Goal: Book appointment/travel/reservation

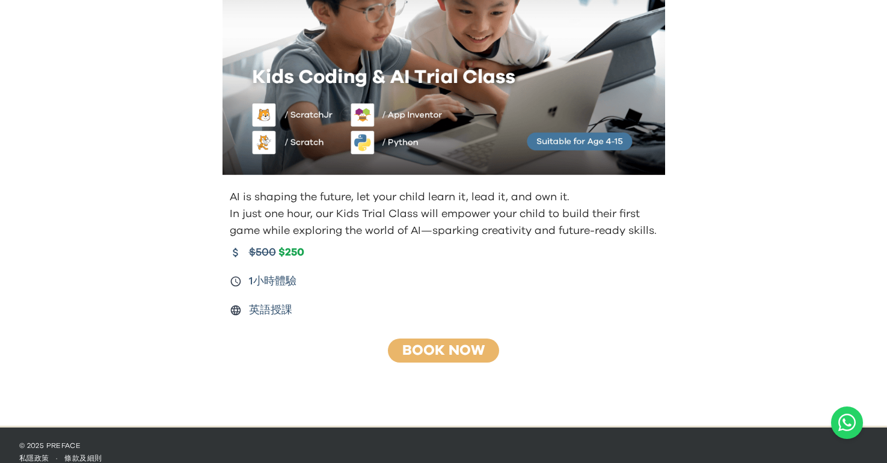
scroll to position [122, 0]
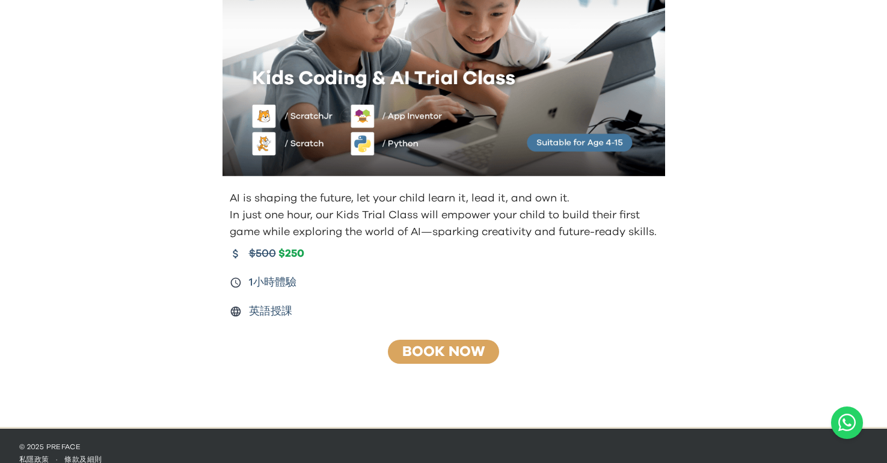
click at [442, 352] on link "Book Now" at bounding box center [443, 351] width 82 height 14
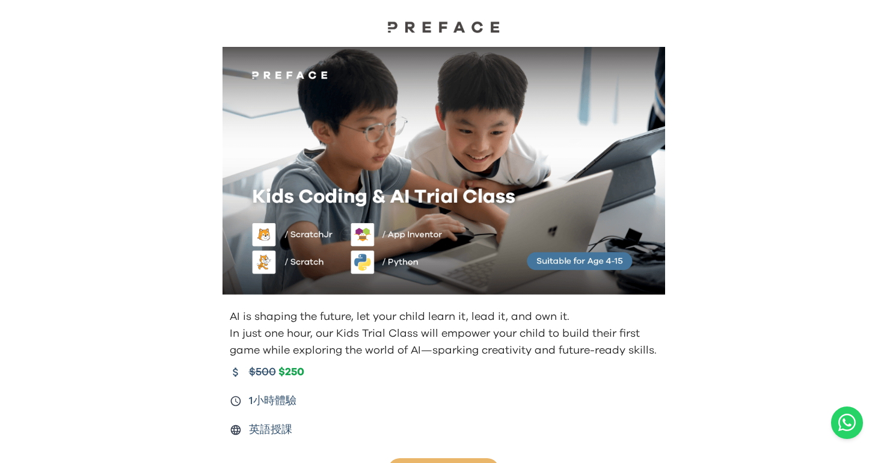
scroll to position [0, 0]
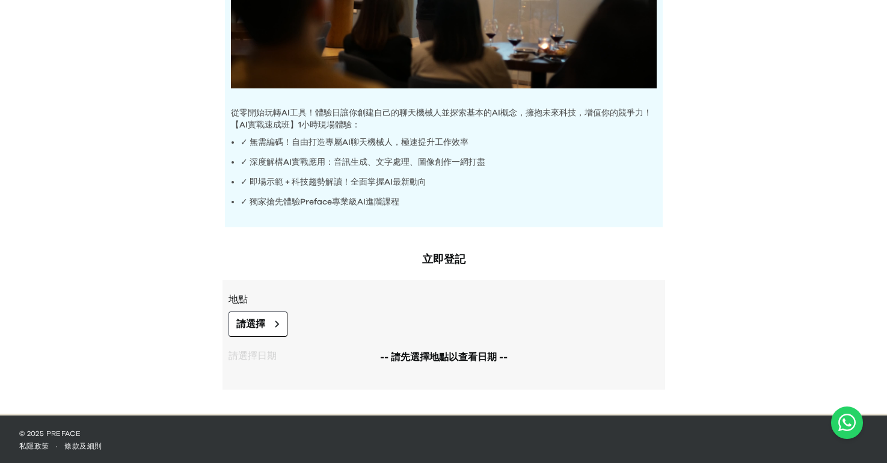
scroll to position [302, 0]
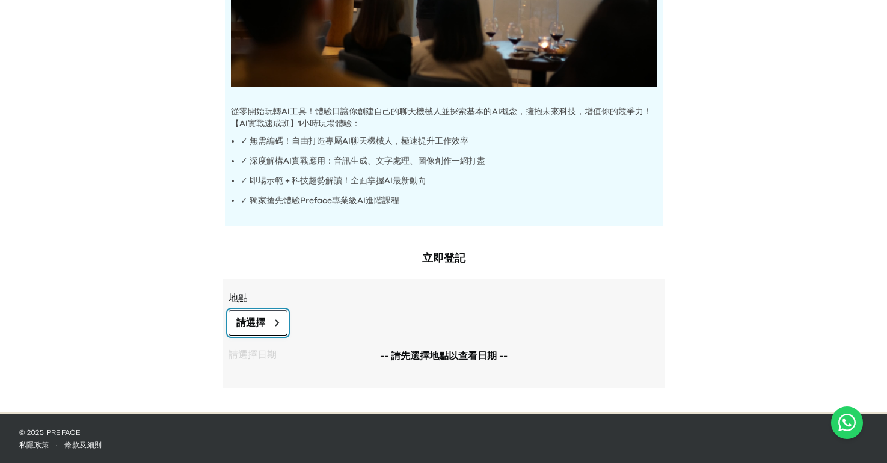
click at [263, 312] on button "請選擇" at bounding box center [257, 322] width 59 height 25
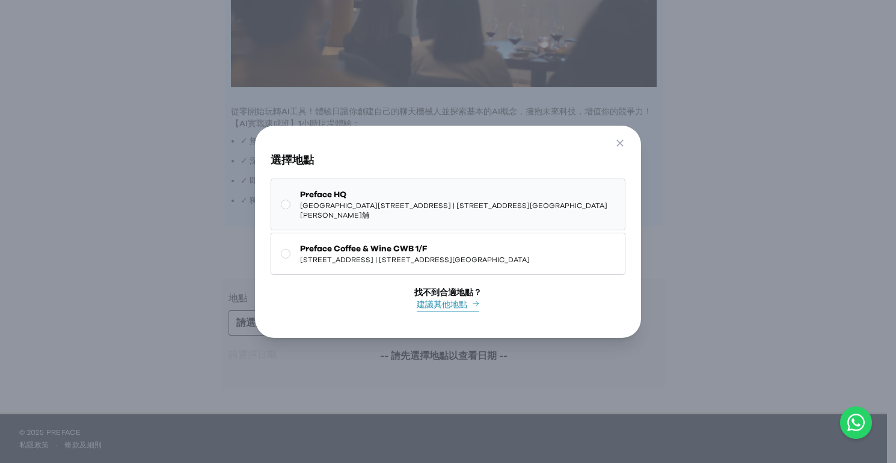
click at [382, 203] on span "[GEOGRAPHIC_DATA][STREET_ADDRESS] | [STREET_ADDRESS][GEOGRAPHIC_DATA][PERSON_NA…" at bounding box center [457, 210] width 315 height 19
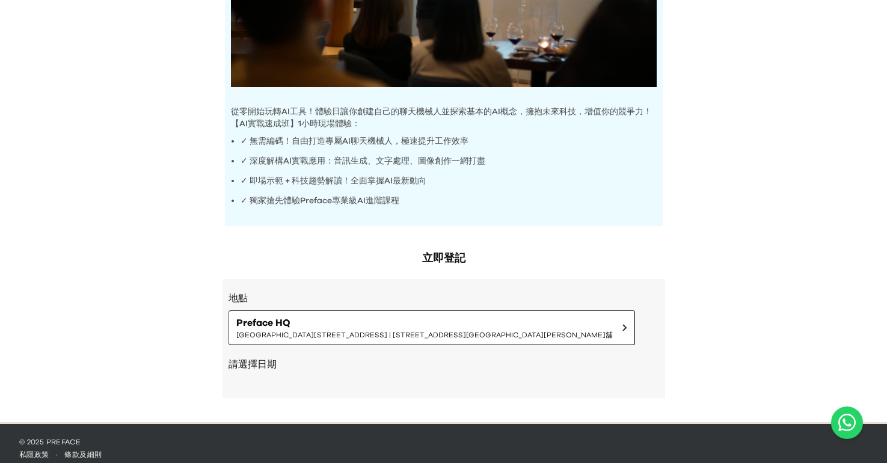
scroll to position [312, 0]
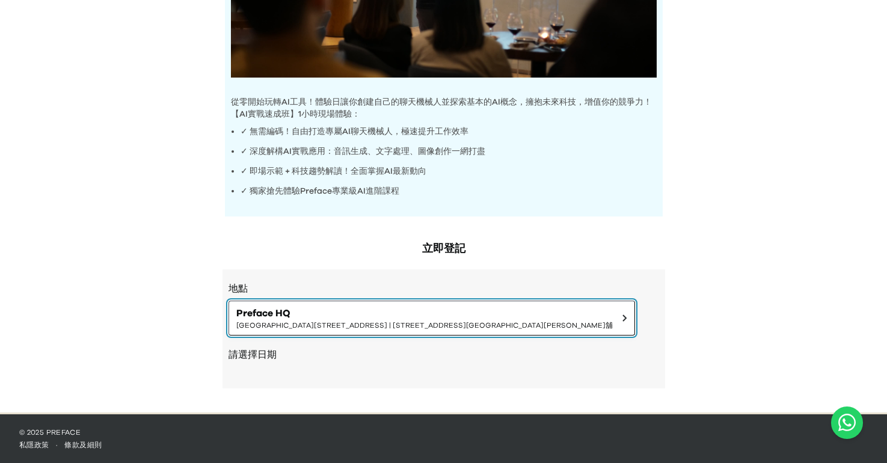
click at [288, 308] on span "Preface HQ" at bounding box center [424, 313] width 376 height 14
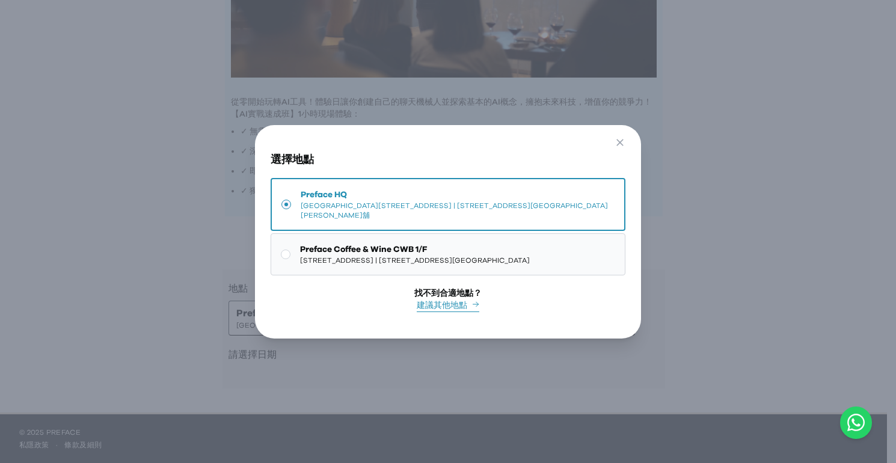
click at [341, 258] on span "[STREET_ADDRESS] | [STREET_ADDRESS][GEOGRAPHIC_DATA]" at bounding box center [415, 260] width 230 height 10
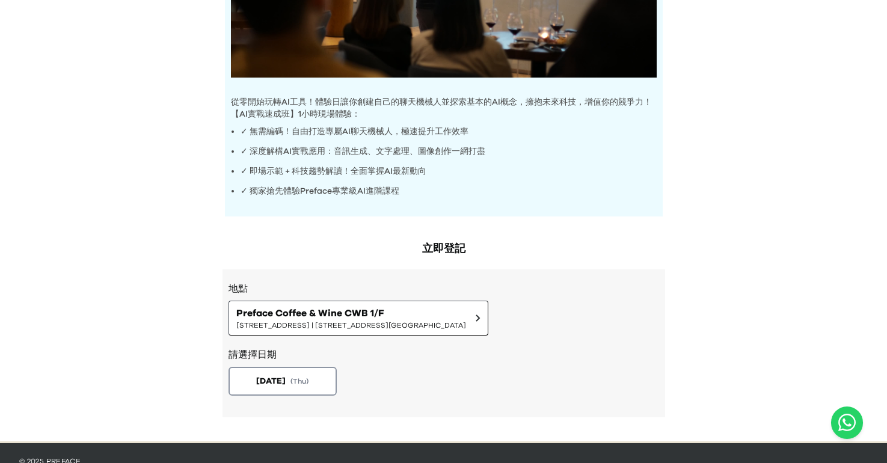
scroll to position [341, 0]
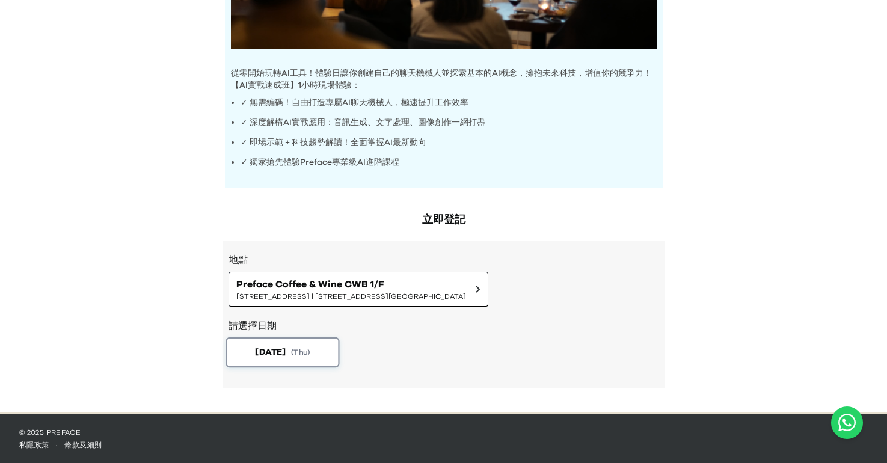
click at [284, 339] on button "[DATE] ( Thu )" at bounding box center [282, 352] width 114 height 30
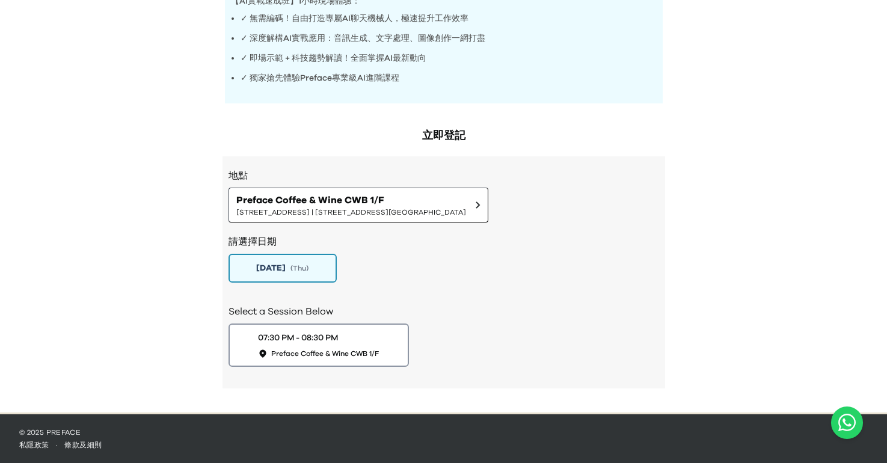
scroll to position [0, 0]
